Goal: Task Accomplishment & Management: Use online tool/utility

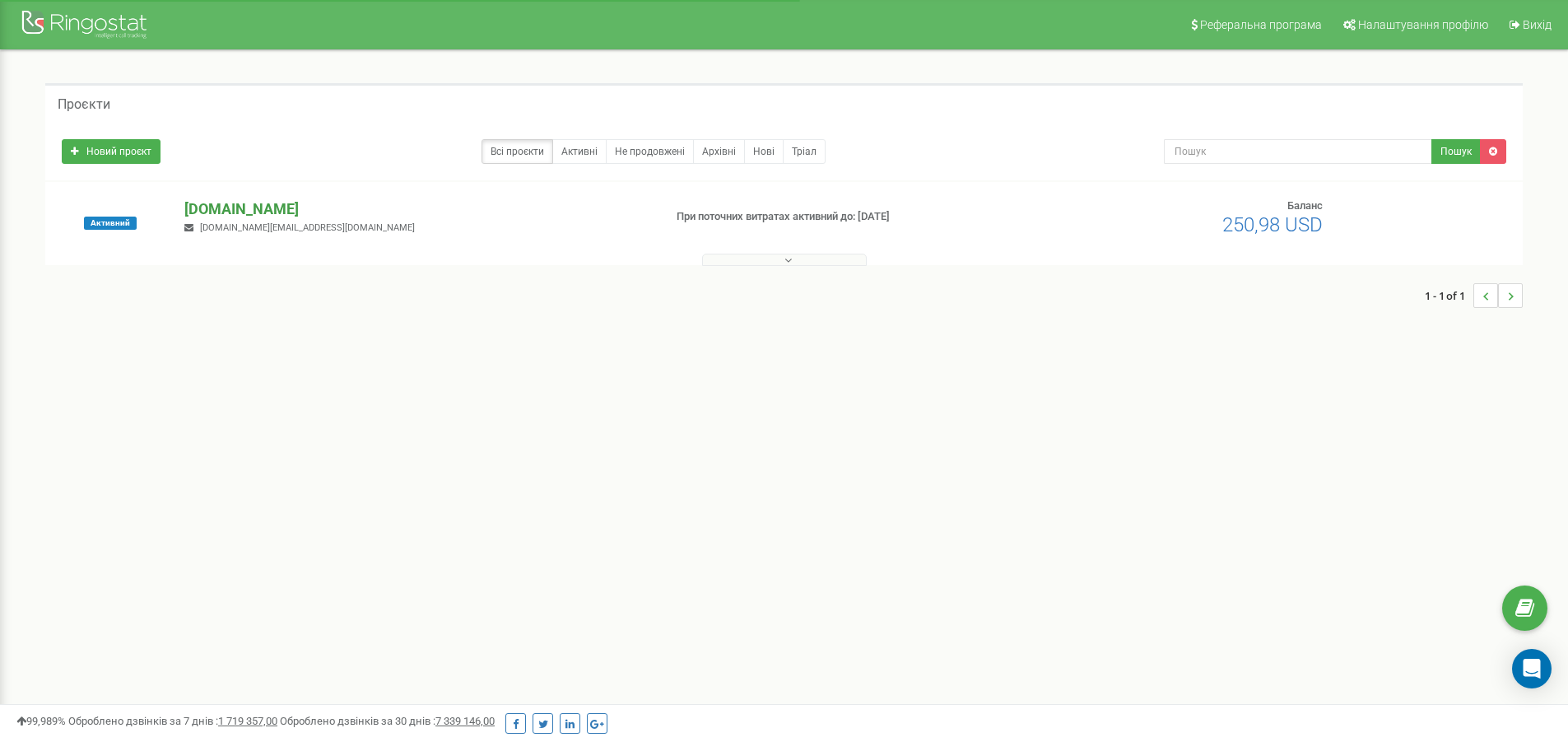
click at [301, 205] on p "[DOMAIN_NAME]" at bounding box center [417, 209] width 465 height 22
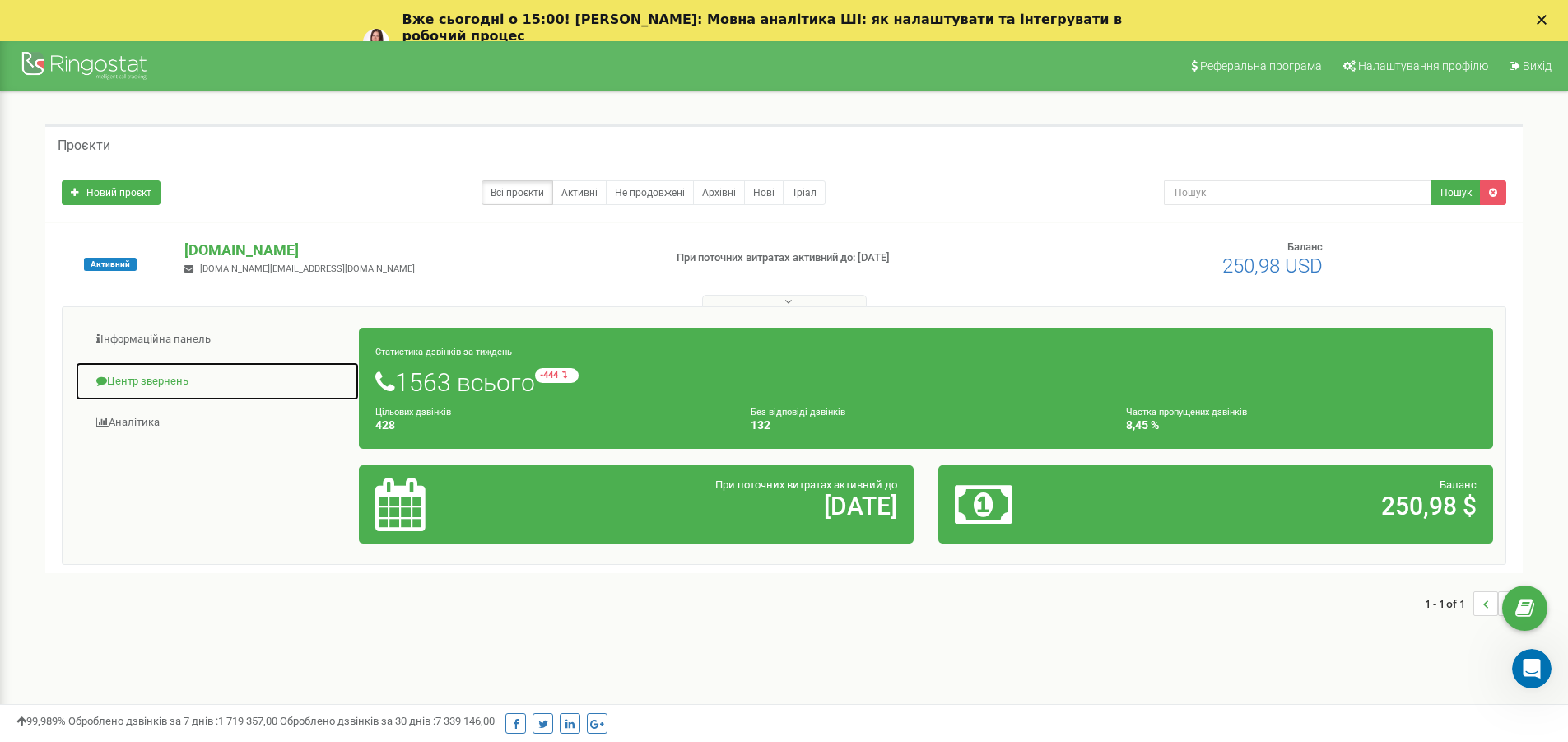
click at [172, 381] on link "Центр звернень" at bounding box center [217, 381] width 285 height 40
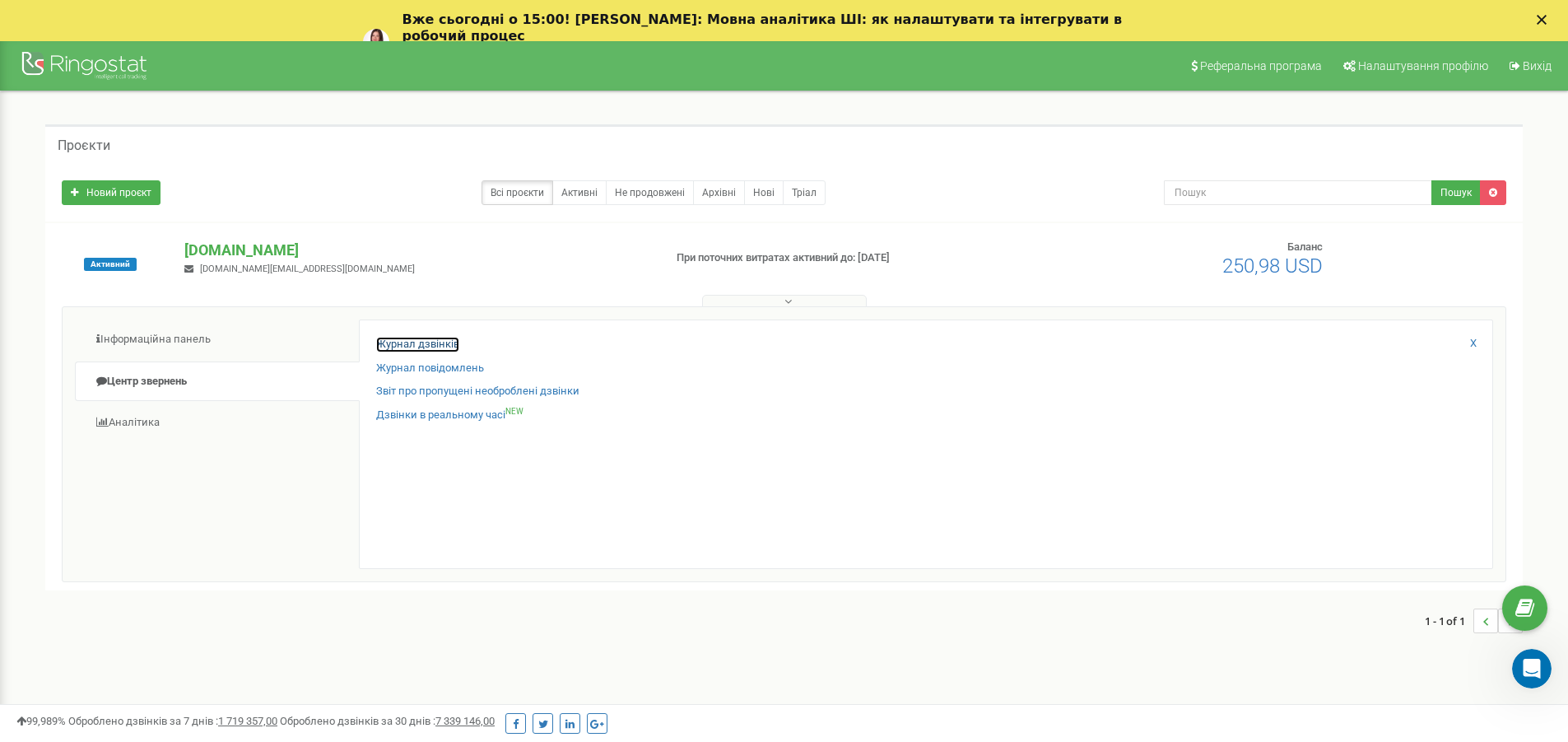
click at [414, 338] on link "Журнал дзвінків" at bounding box center [418, 345] width 83 height 16
click at [419, 343] on link "Журнал дзвінків" at bounding box center [418, 345] width 83 height 16
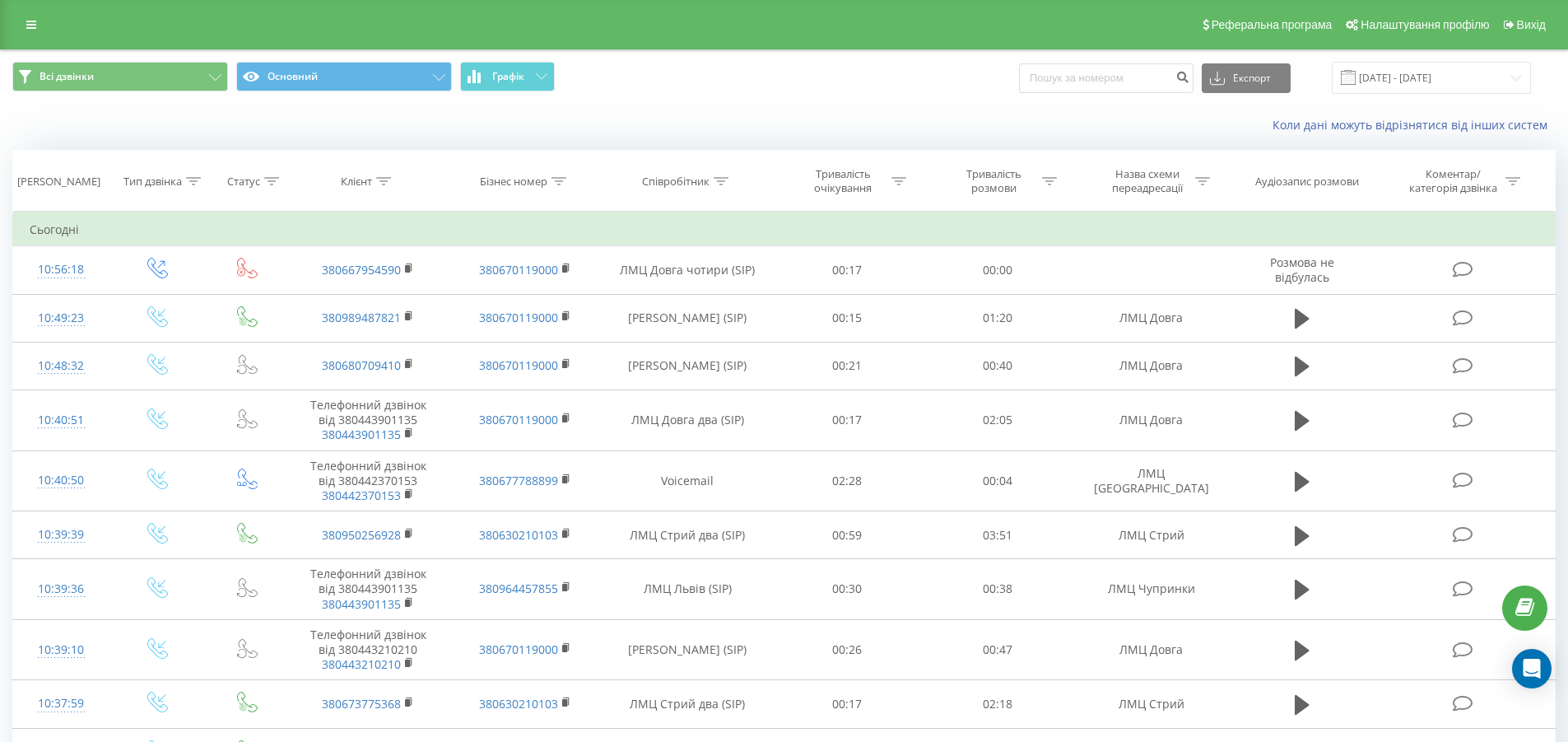
click at [1356, 78] on span at bounding box center [1348, 77] width 15 height 15
click at [1461, 80] on input "19.07.2025 - 19.08.2025" at bounding box center [1431, 78] width 199 height 33
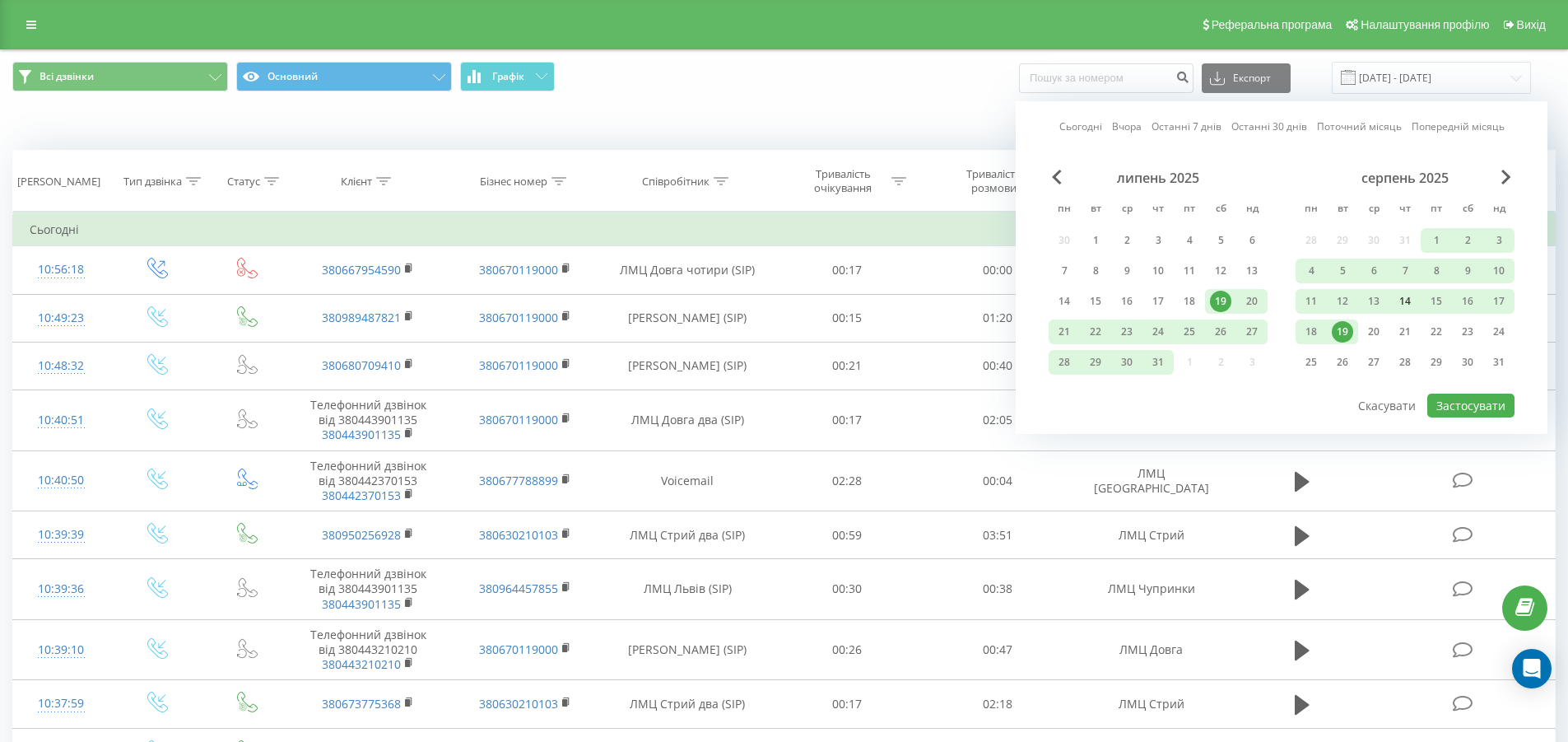
click at [1393, 299] on div "14" at bounding box center [1405, 301] width 32 height 25
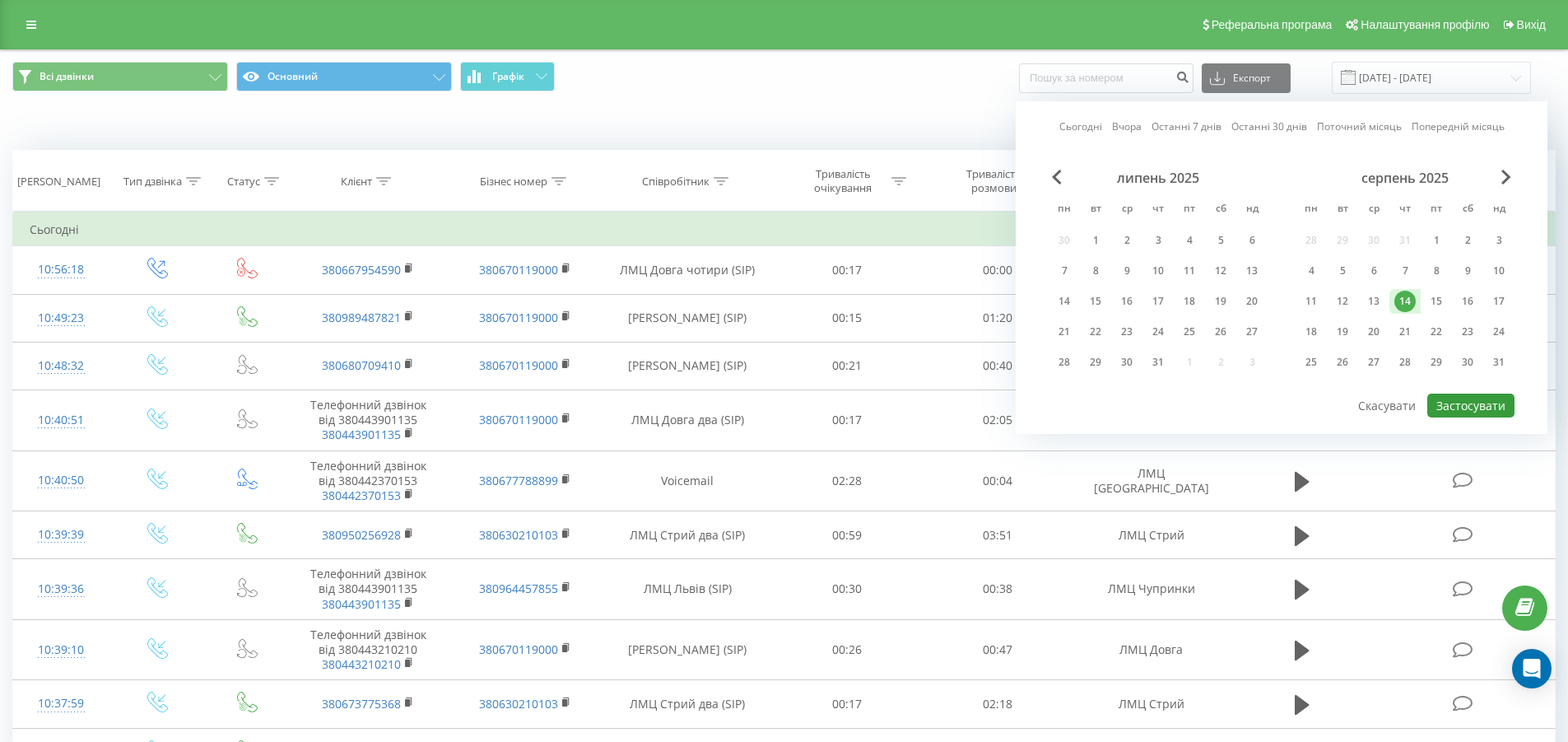
click at [1461, 404] on button "Застосувати" at bounding box center [1470, 406] width 88 height 24
type input "14.08.2025 - 14.08.2025"
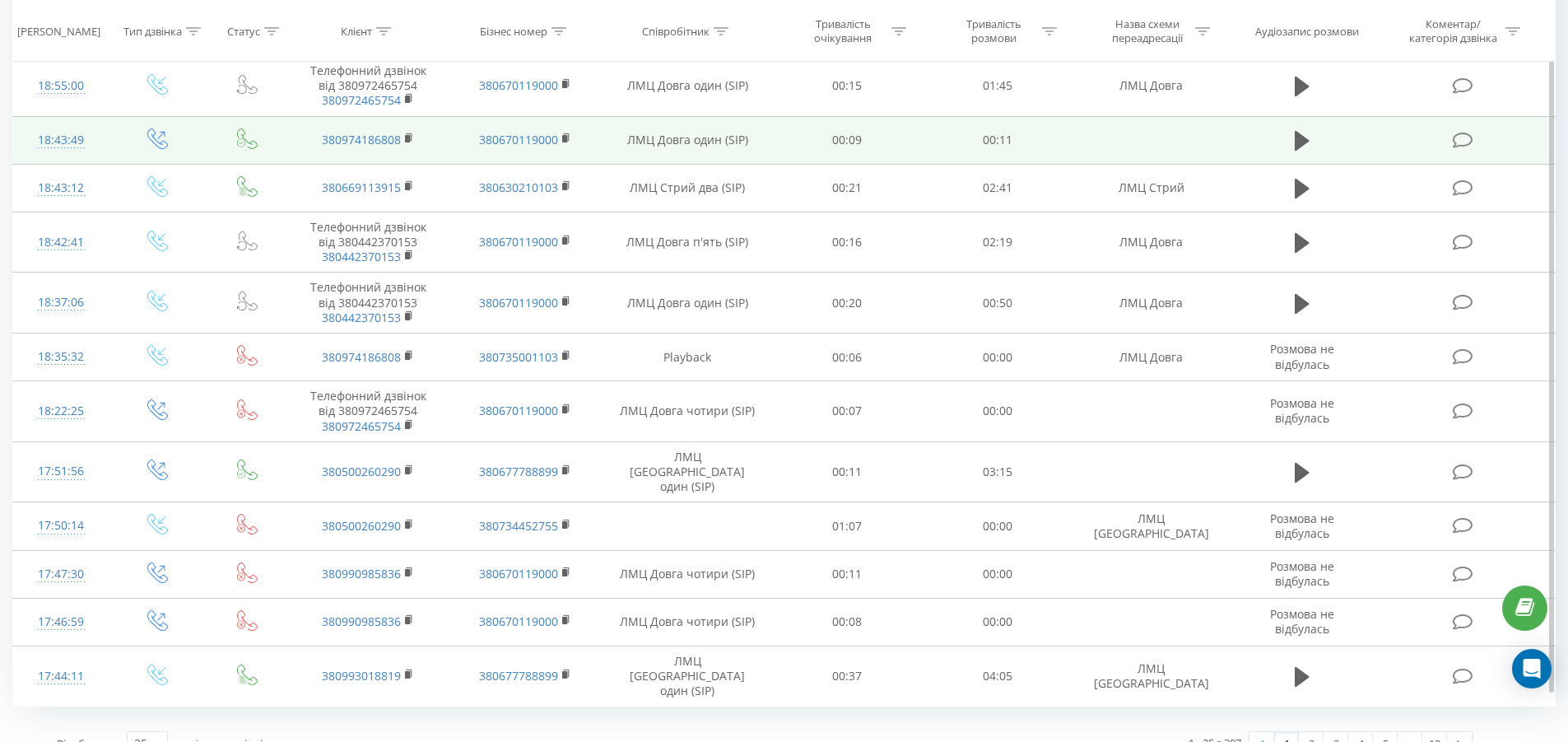
scroll to position [865, 0]
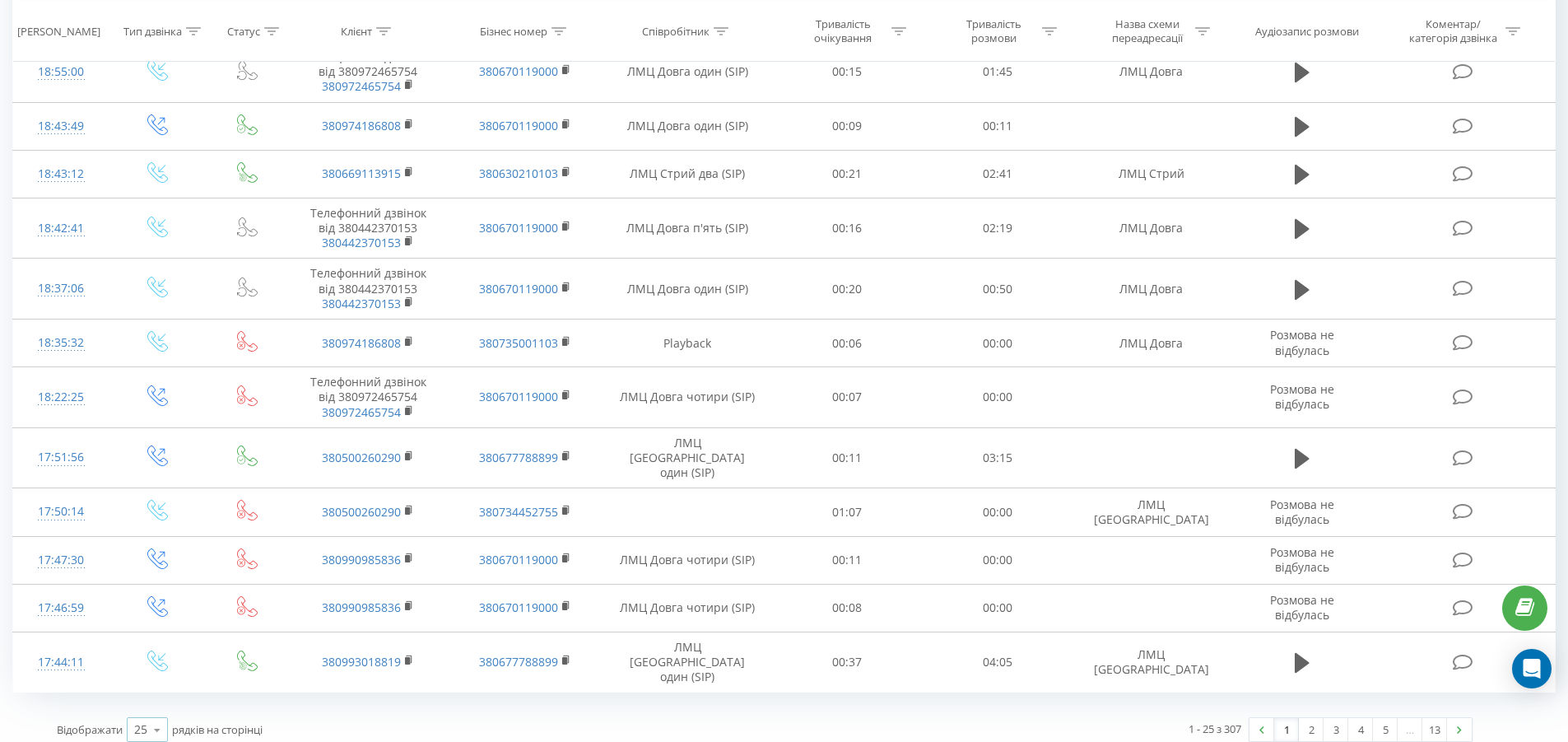
click at [159, 719] on icon at bounding box center [157, 730] width 25 height 33
click at [143, 699] on span "100" at bounding box center [144, 707] width 20 height 16
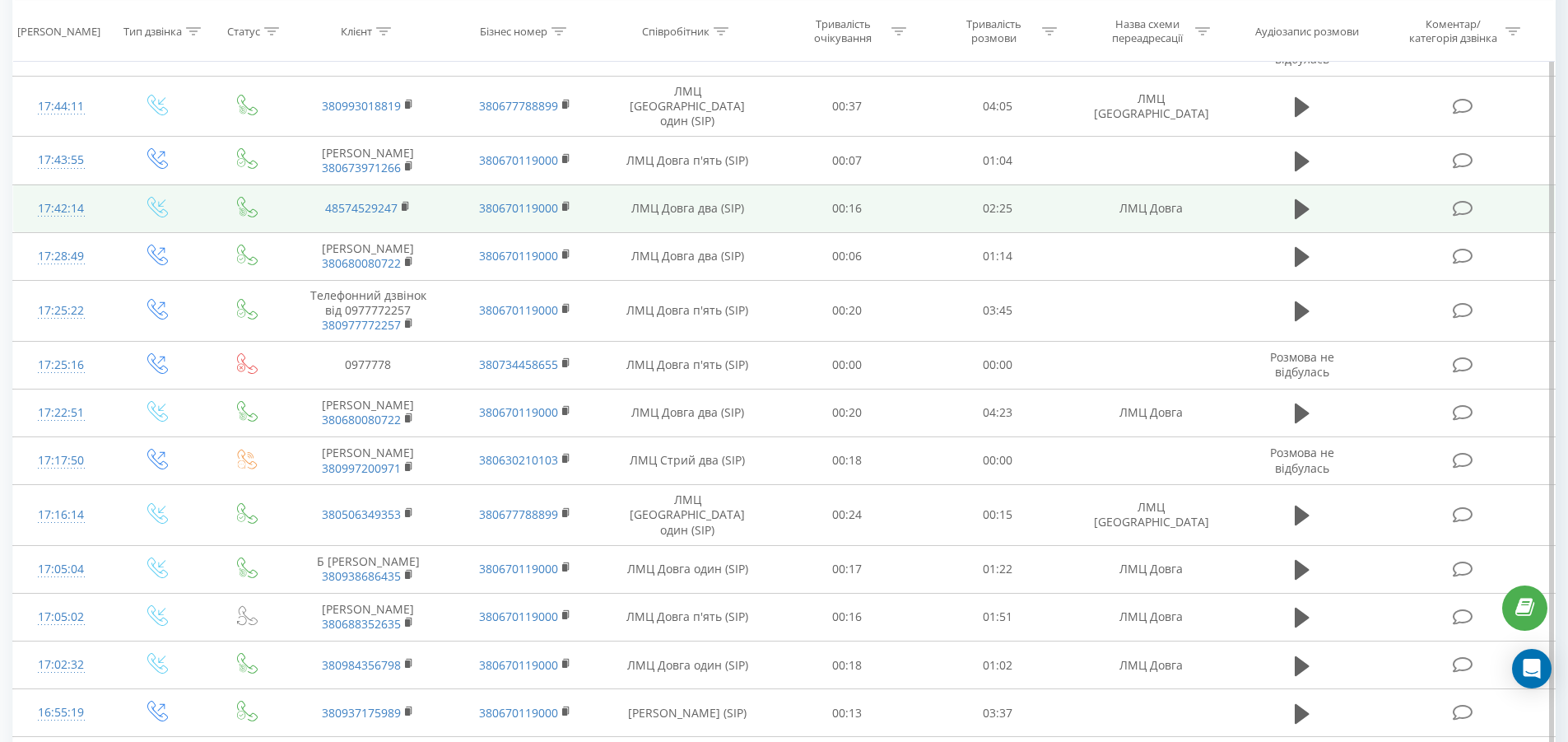
scroll to position [1442, 0]
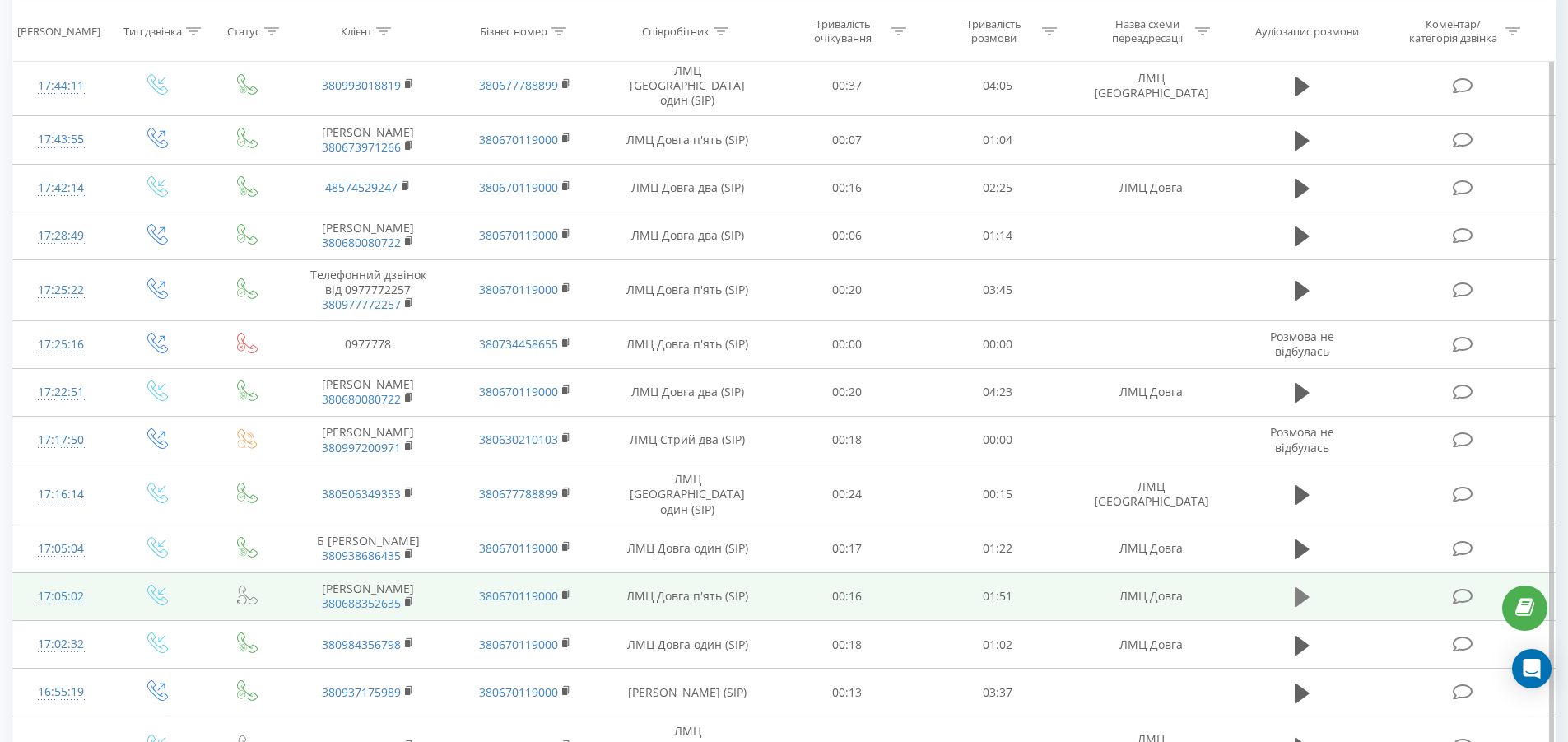
click at [1309, 587] on icon at bounding box center [1302, 597] width 15 height 20
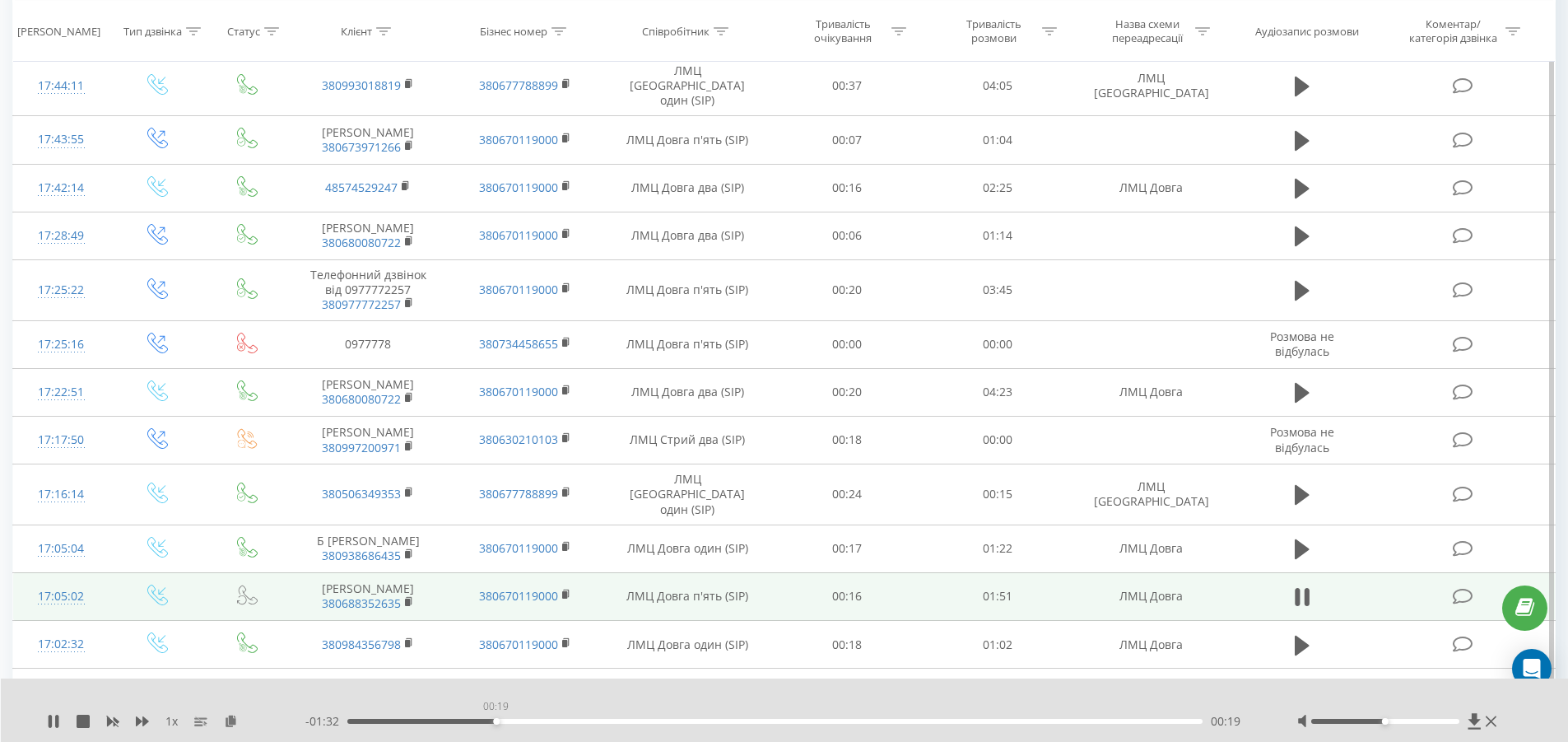
drag, startPoint x: 495, startPoint y: 722, endPoint x: 516, endPoint y: 721, distance: 21.0
click at [498, 722] on div "00:19" at bounding box center [775, 721] width 856 height 5
click at [540, 721] on div "00:20" at bounding box center [775, 721] width 856 height 5
click at [585, 724] on div "- 01:25 00:26 00:26" at bounding box center [780, 721] width 950 height 17
drag, startPoint x: 594, startPoint y: 719, endPoint x: 648, endPoint y: 724, distance: 54.2
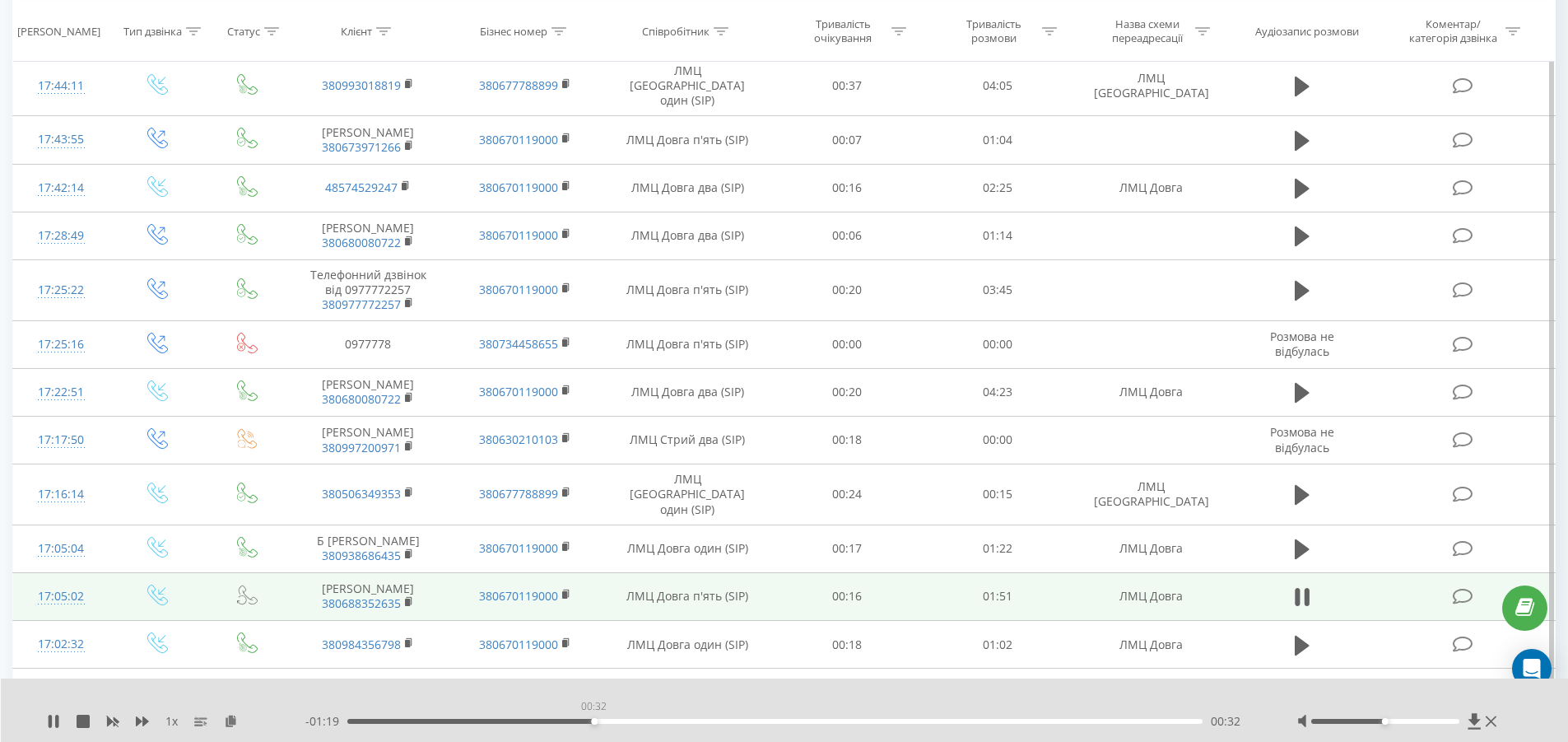
click at [594, 719] on div "00:32" at bounding box center [775, 721] width 856 height 5
click at [666, 723] on div "00:32" at bounding box center [775, 721] width 856 height 5
click at [703, 725] on div "- 01:10 00:42 00:42" at bounding box center [780, 721] width 950 height 17
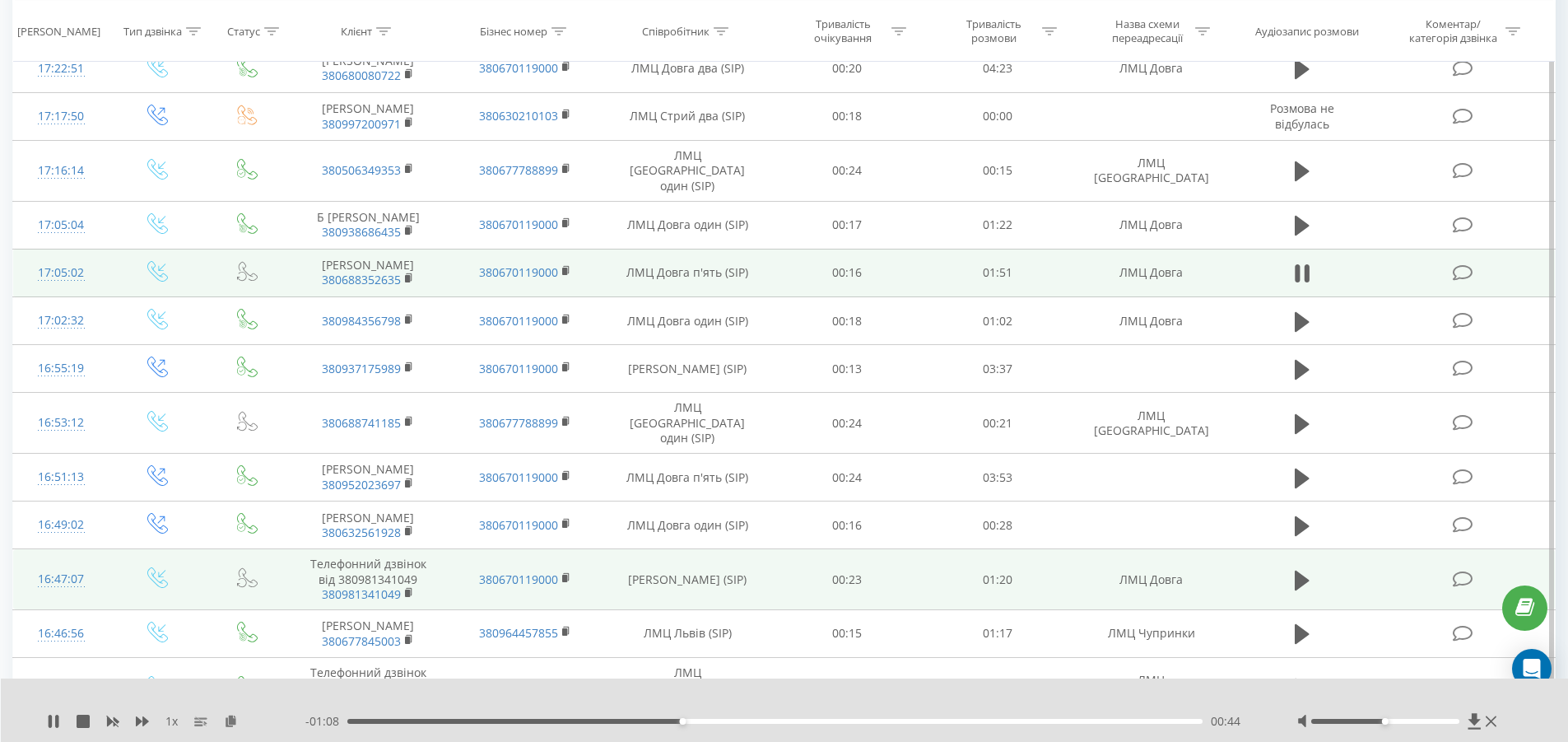
scroll to position [1772, 0]
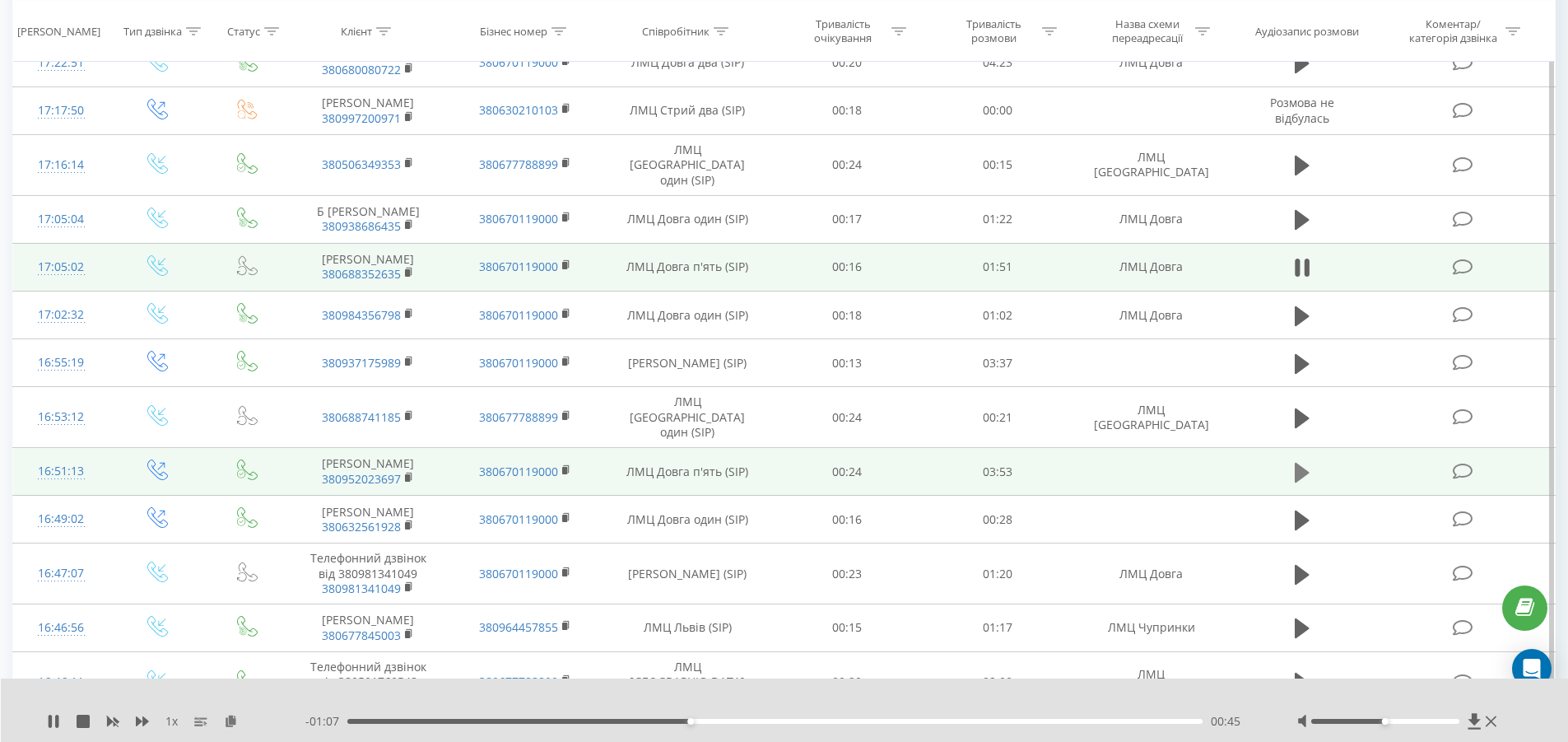
click at [1309, 461] on icon at bounding box center [1302, 472] width 15 height 23
click at [470, 719] on div "00:33" at bounding box center [775, 721] width 856 height 5
click at [584, 721] on div "00:34" at bounding box center [775, 721] width 856 height 5
drag, startPoint x: 670, startPoint y: 720, endPoint x: 697, endPoint y: 718, distance: 27.1
click at [670, 720] on div "01:05" at bounding box center [775, 721] width 856 height 5
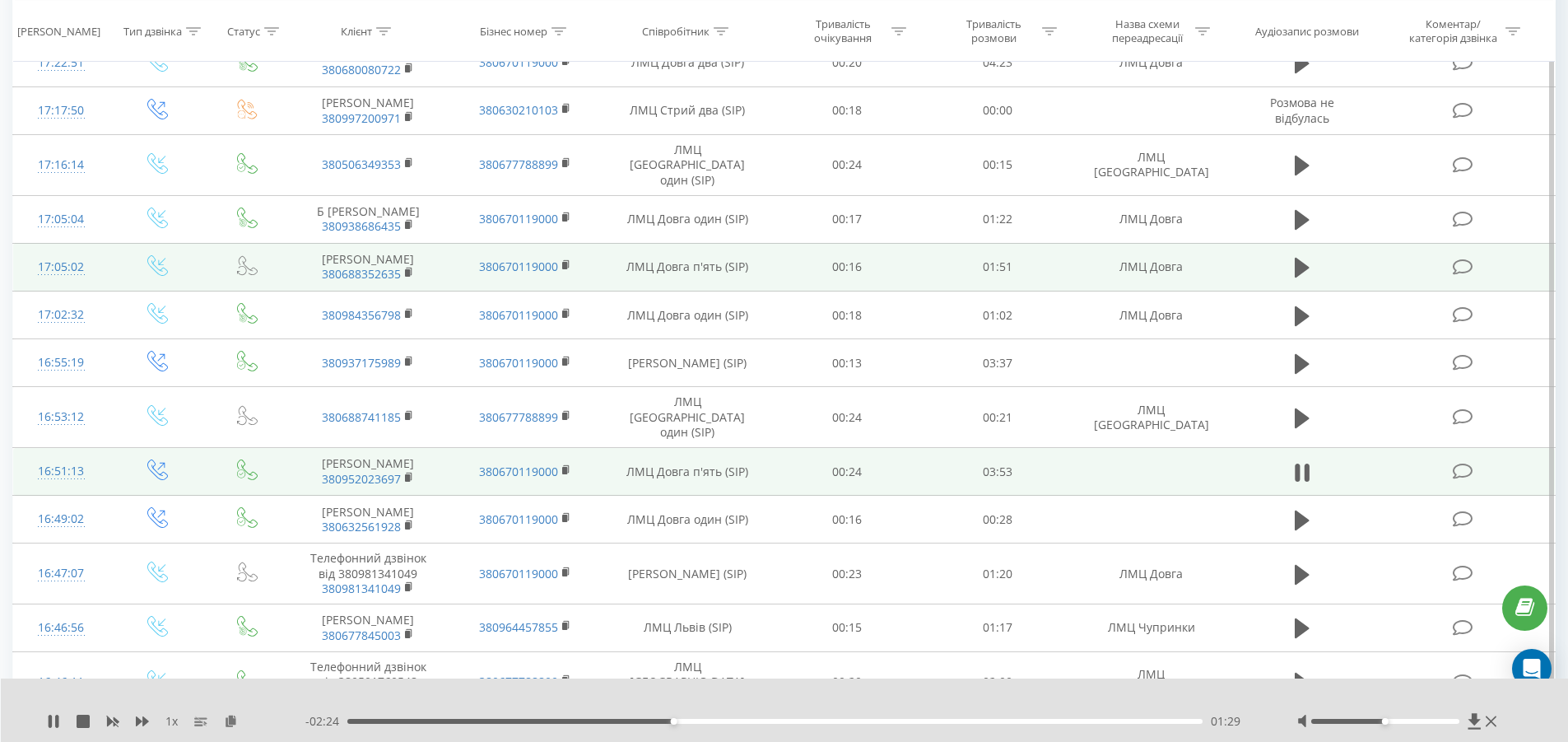
click at [765, 722] on div "01:29" at bounding box center [775, 721] width 856 height 5
click at [860, 719] on div "00:00" at bounding box center [775, 721] width 856 height 5
click at [927, 717] on div "- 01:32 02:20 02:20" at bounding box center [780, 721] width 950 height 17
click at [958, 723] on div "02:47" at bounding box center [775, 721] width 856 height 5
drag, startPoint x: 1002, startPoint y: 721, endPoint x: 1041, endPoint y: 727, distance: 39.5
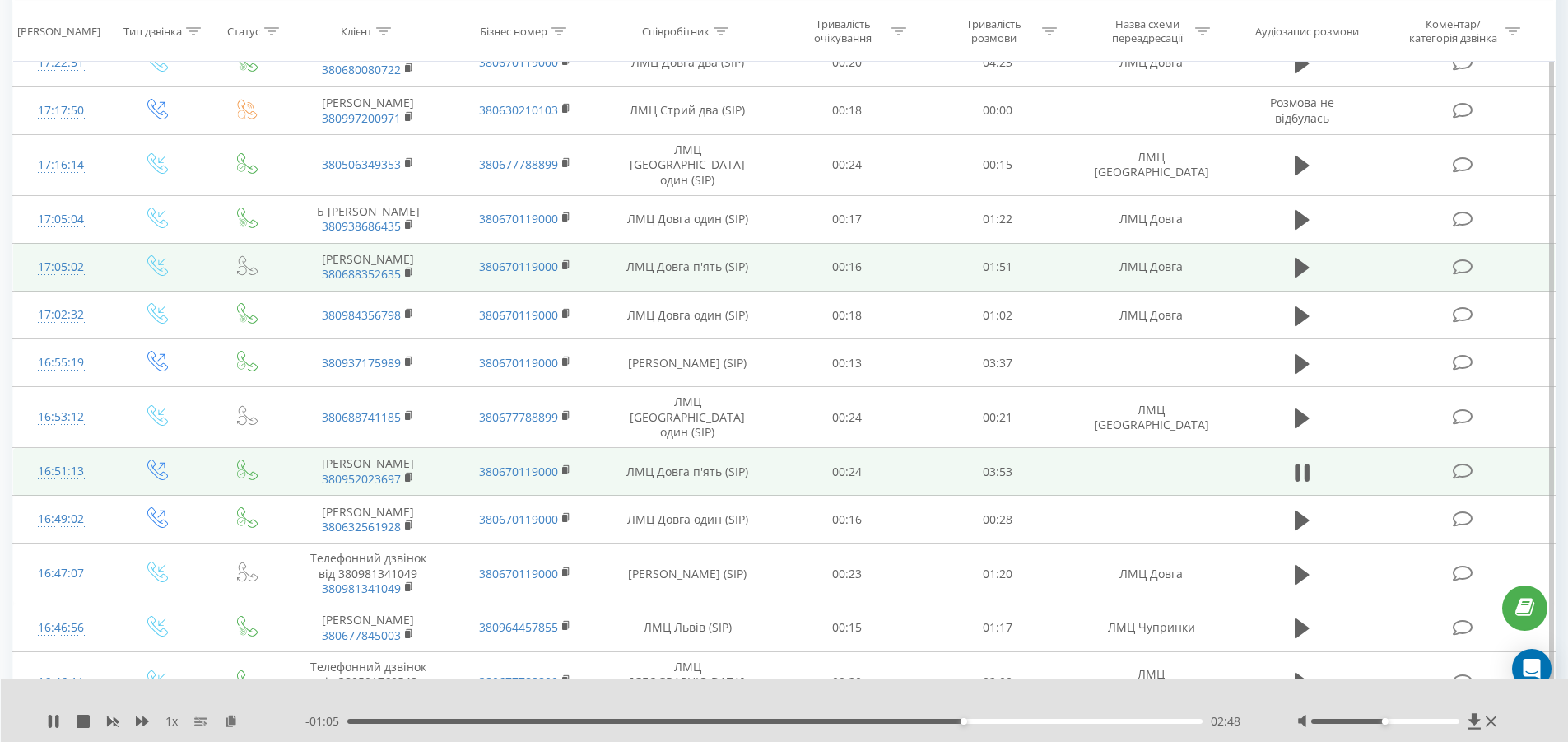
click at [1003, 721] on div "02:48" at bounding box center [775, 721] width 856 height 5
drag, startPoint x: 1061, startPoint y: 719, endPoint x: 1079, endPoint y: 723, distance: 18.4
click at [1063, 719] on div "03:15" at bounding box center [775, 721] width 856 height 5
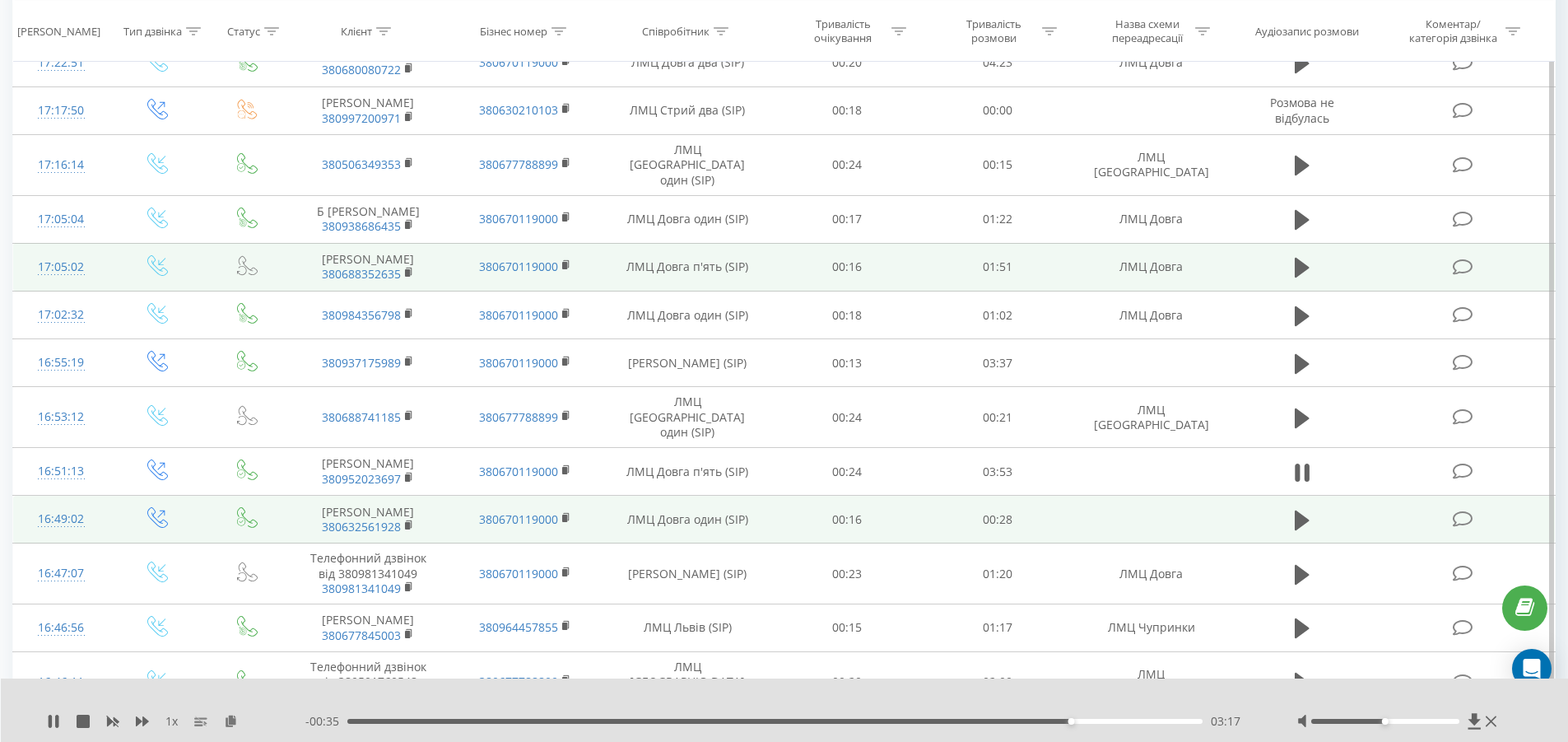
drag, startPoint x: 1301, startPoint y: 451, endPoint x: 1196, endPoint y: 509, distance: 120.0
click at [1301, 461] on icon at bounding box center [1302, 472] width 15 height 23
